Goal: Check status: Check status

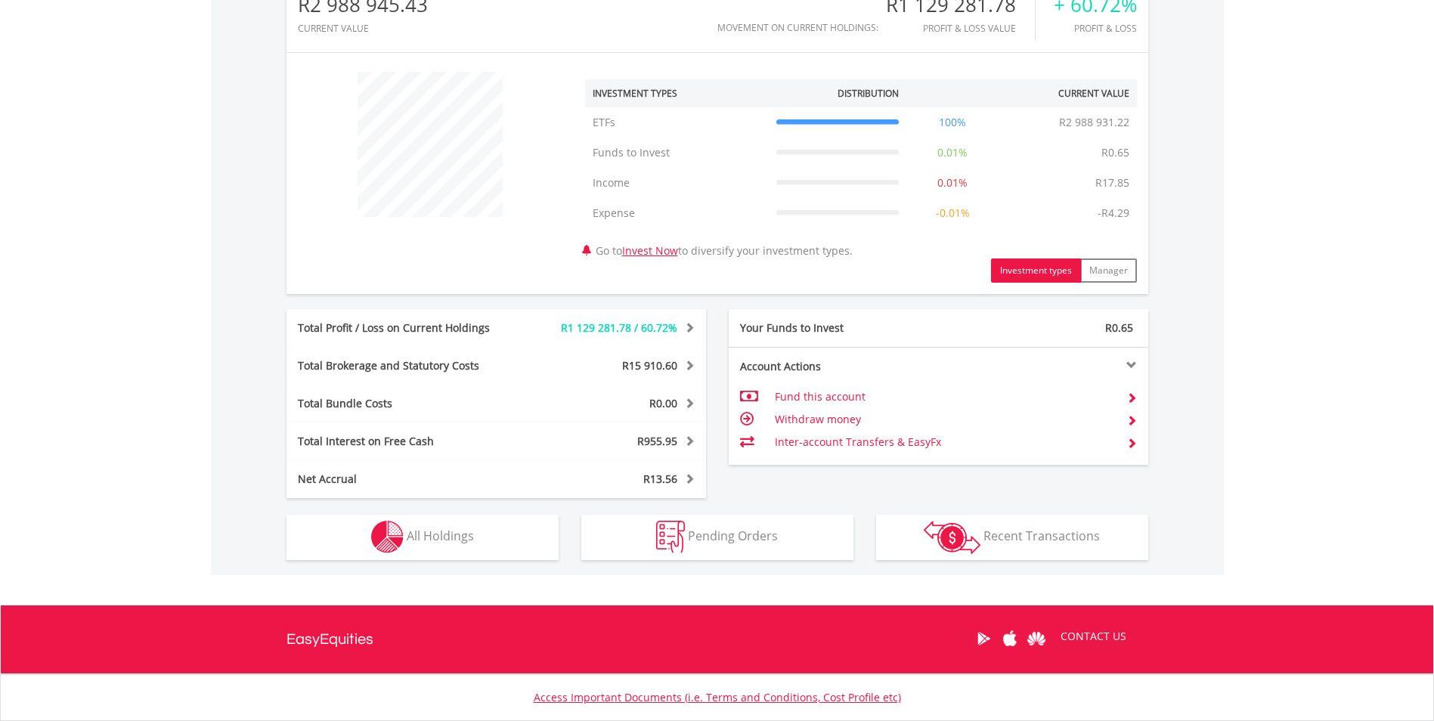
scroll to position [619, 0]
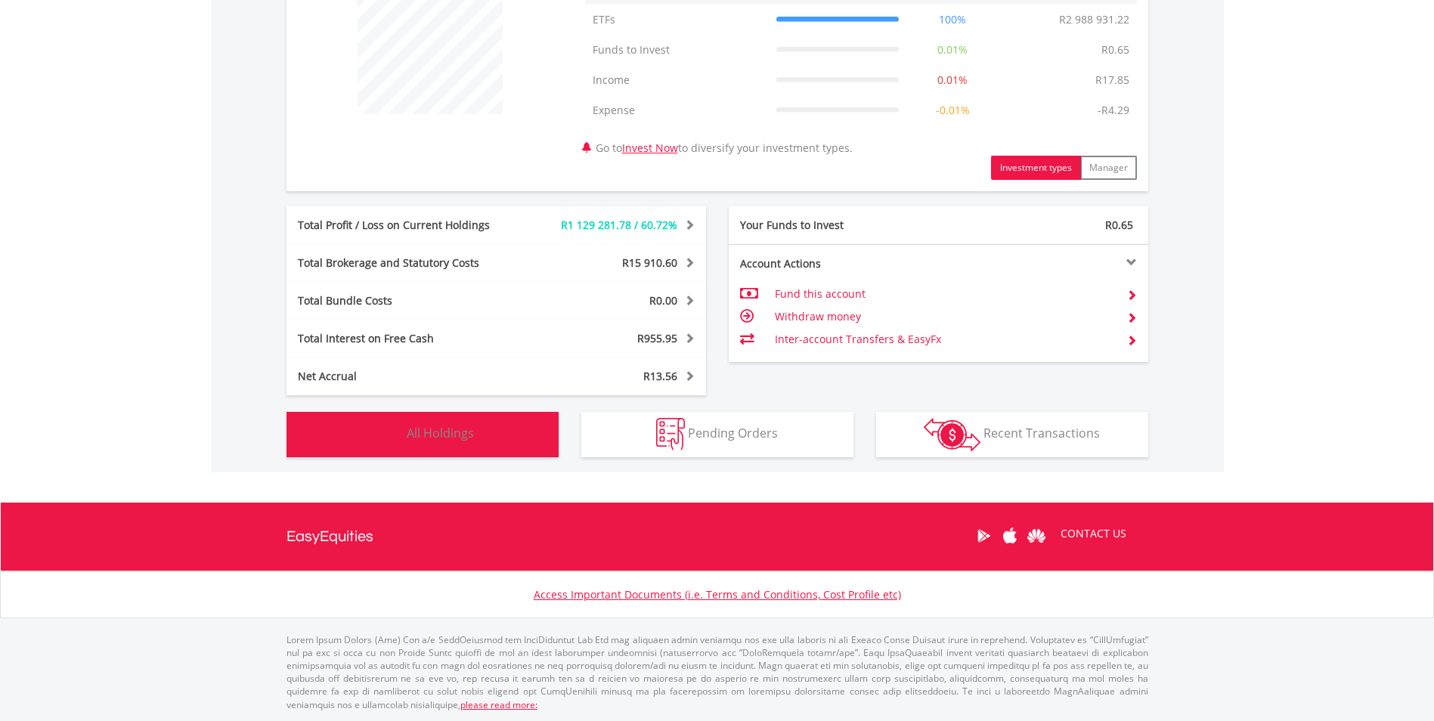
click at [459, 447] on button "Holdings All Holdings" at bounding box center [423, 434] width 272 height 45
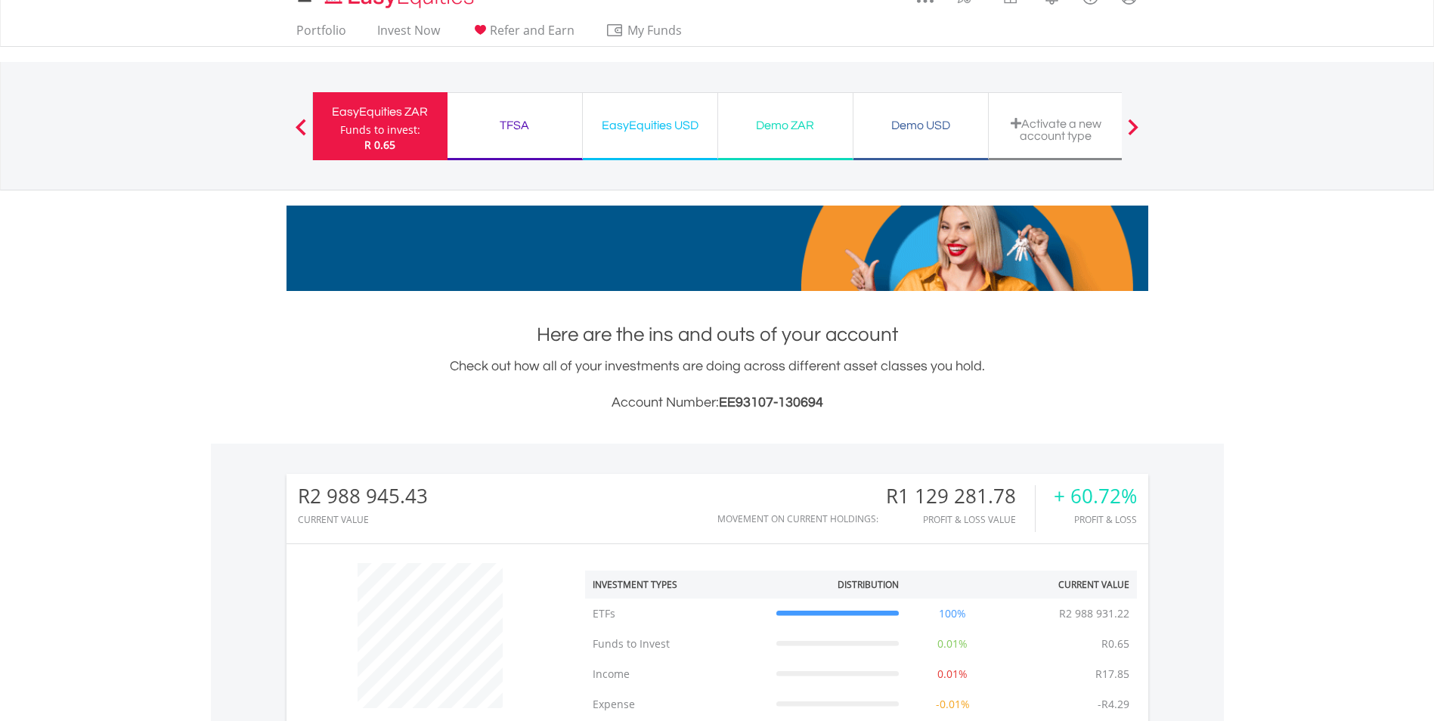
scroll to position [0, 0]
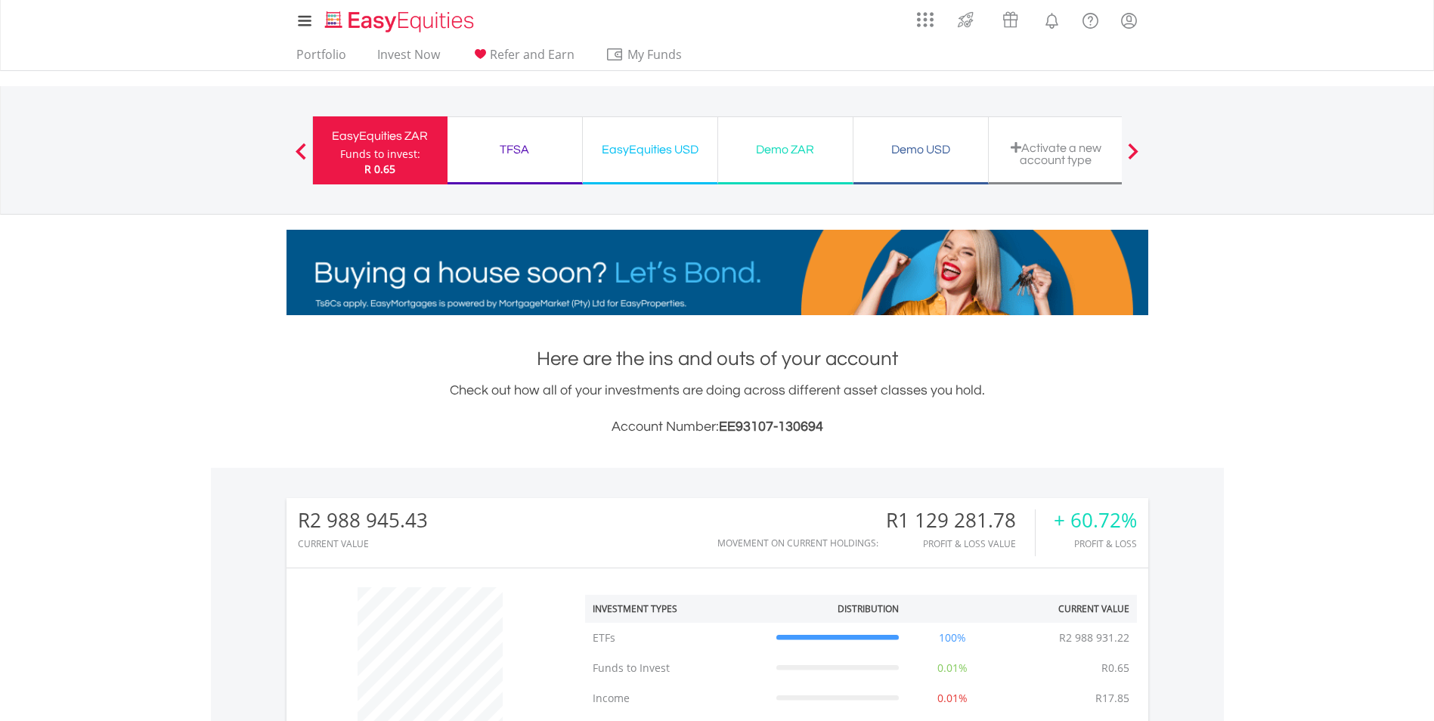
click at [513, 154] on div "TFSA" at bounding box center [515, 149] width 116 height 21
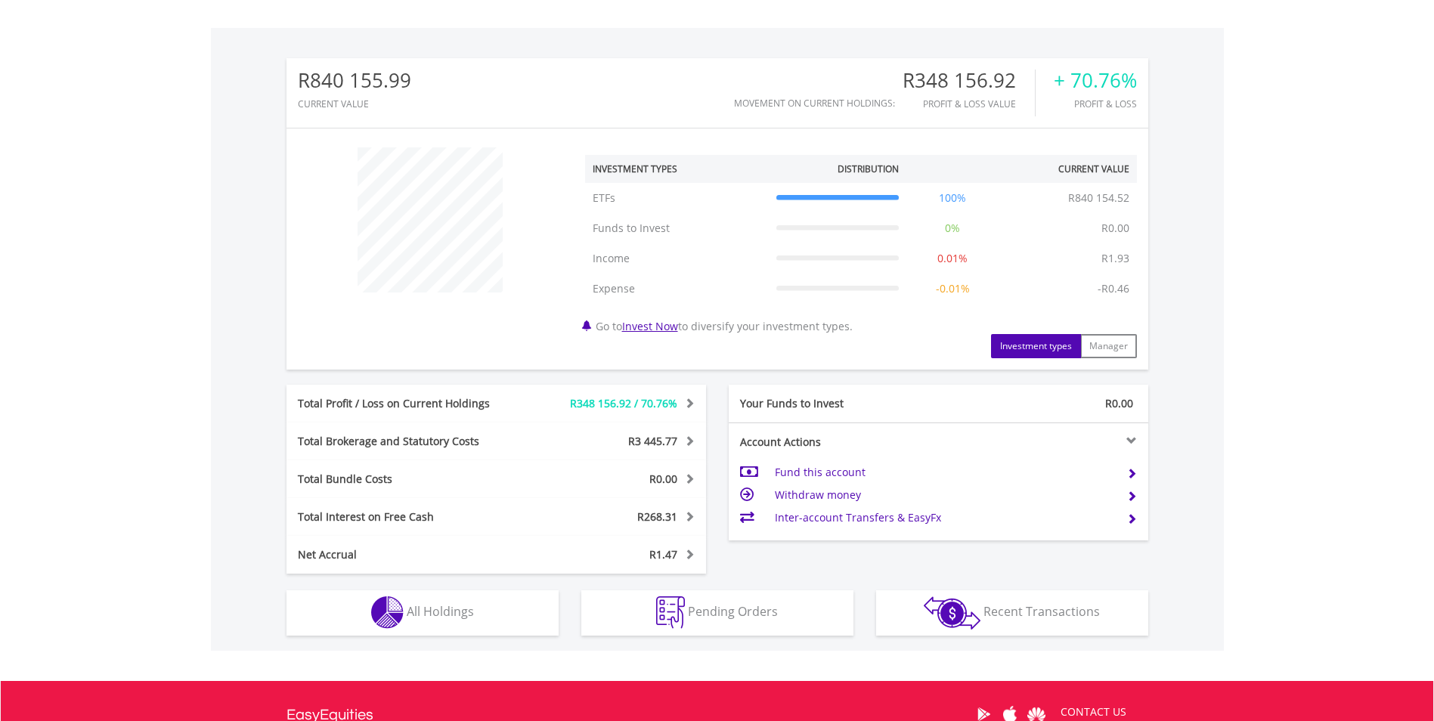
scroll to position [619, 0]
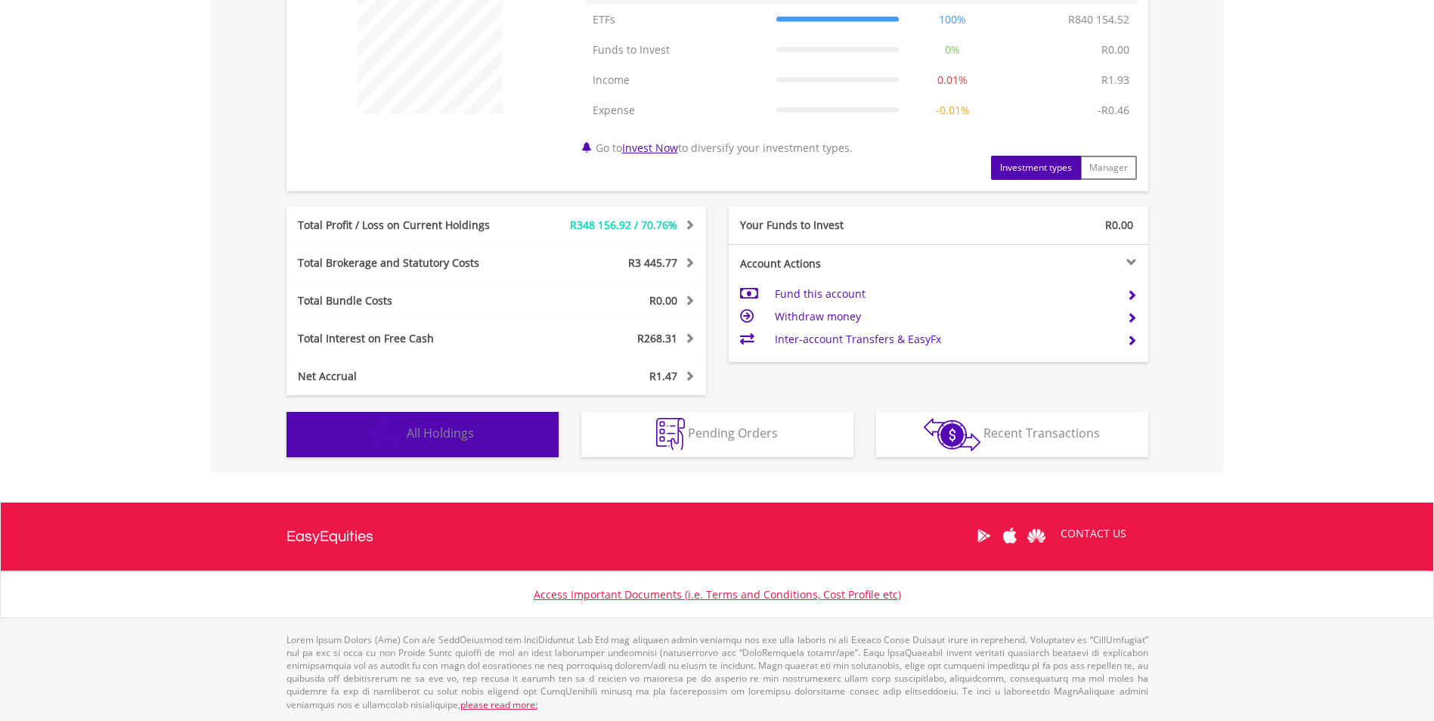
click at [395, 442] on img "button" at bounding box center [387, 434] width 33 height 33
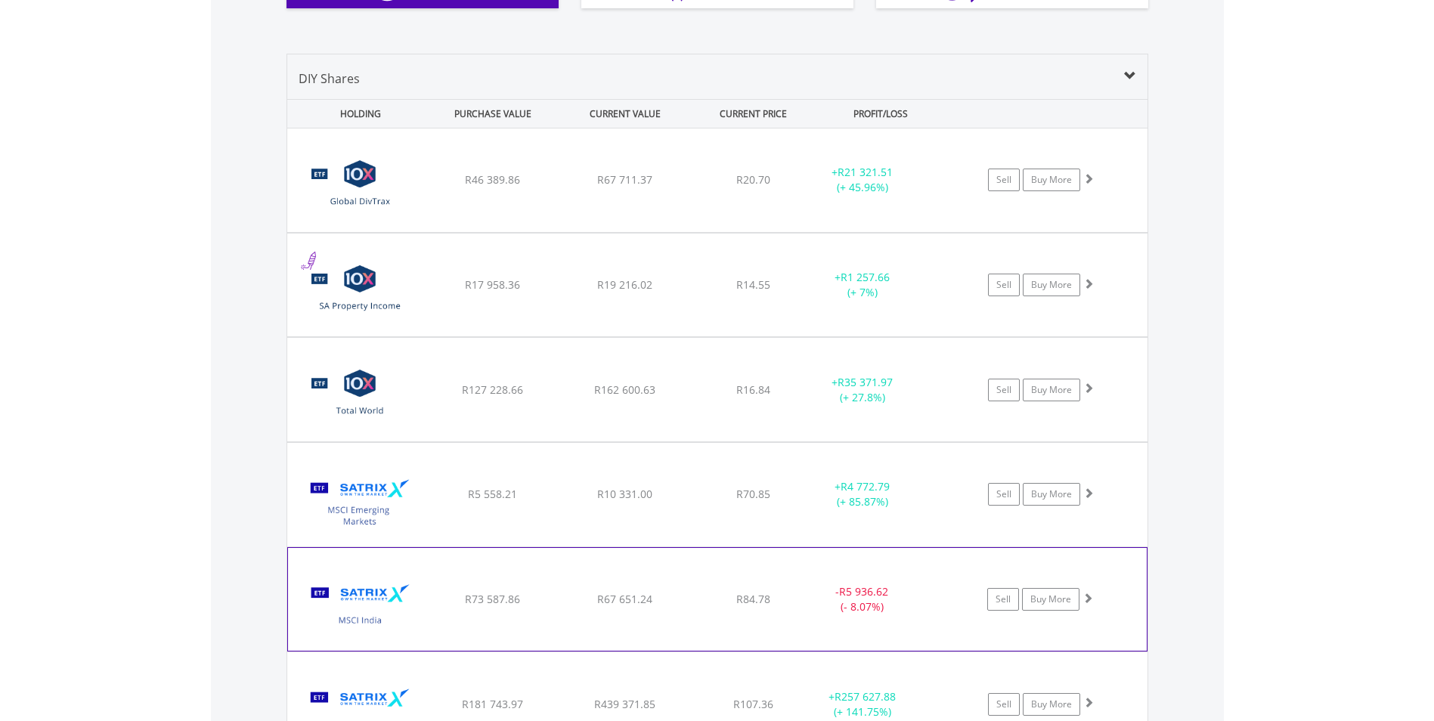
scroll to position [1121, 0]
